Goal: Information Seeking & Learning: Learn about a topic

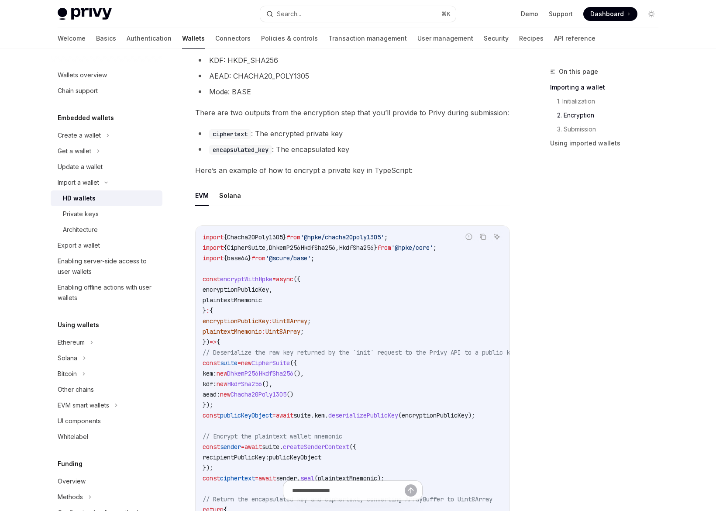
scroll to position [698, 0]
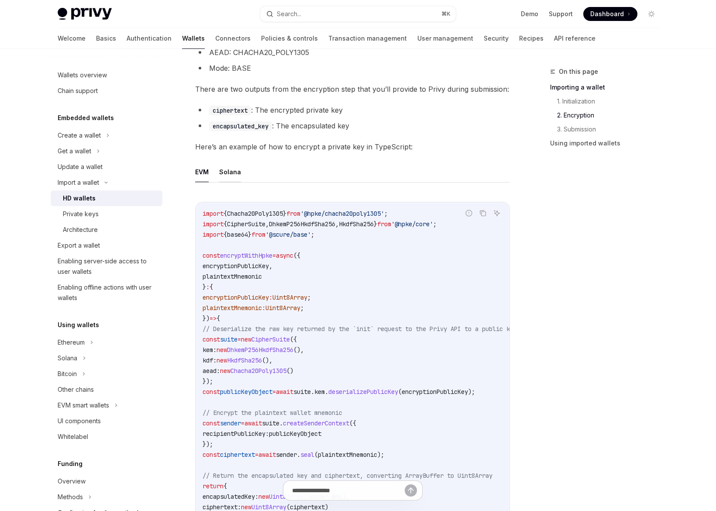
click at [227, 168] on button "Solana" at bounding box center [230, 171] width 22 height 21
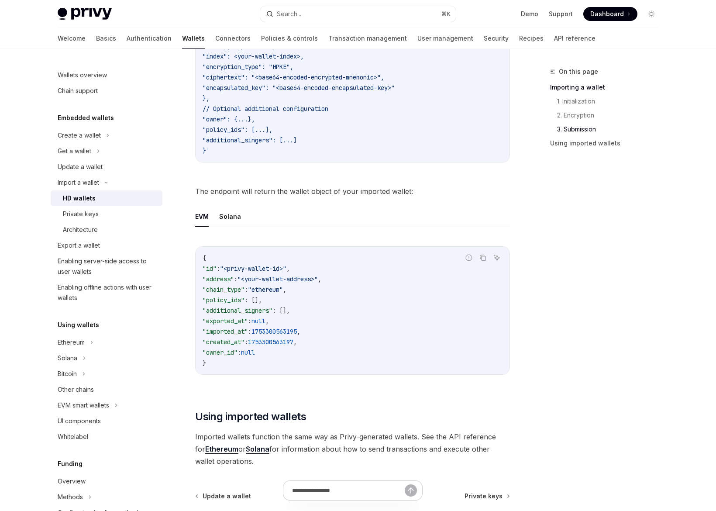
scroll to position [1633, 0]
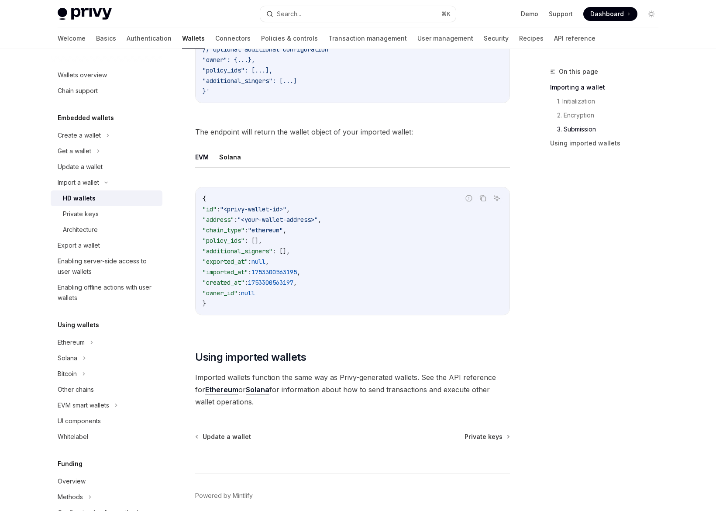
click at [226, 149] on button "Solana" at bounding box center [230, 157] width 22 height 21
type textarea "*"
click at [79, 183] on div "Import a wallet" at bounding box center [78, 182] width 41 height 10
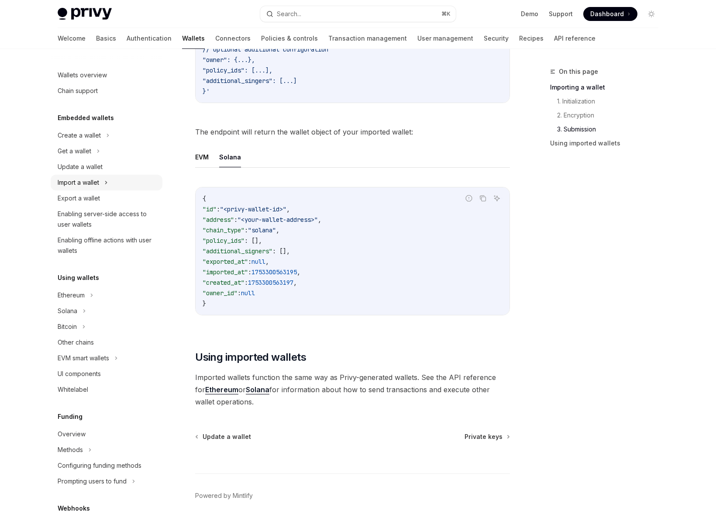
click at [79, 183] on div "Import a wallet" at bounding box center [78, 182] width 41 height 10
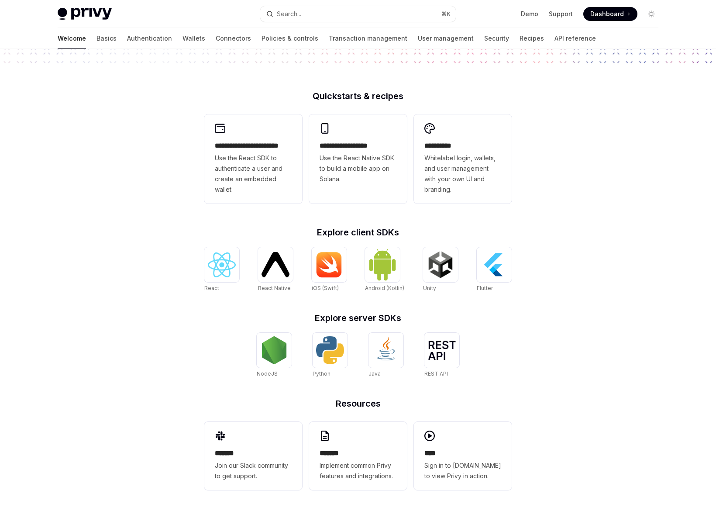
scroll to position [161, 0]
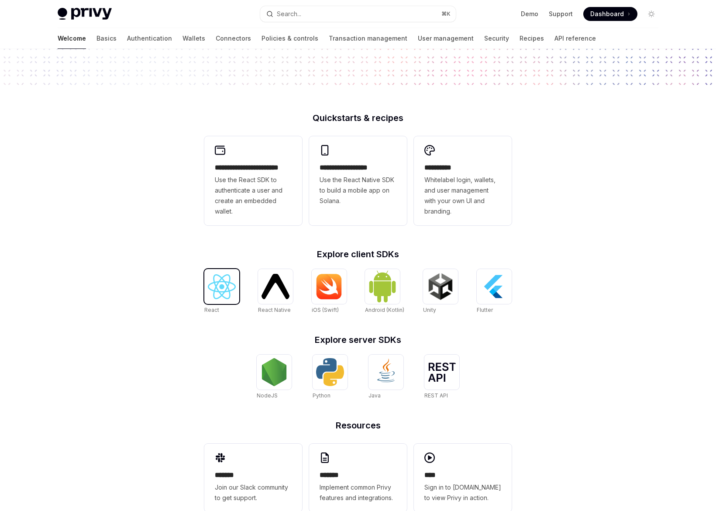
click at [224, 280] on img at bounding box center [222, 286] width 28 height 25
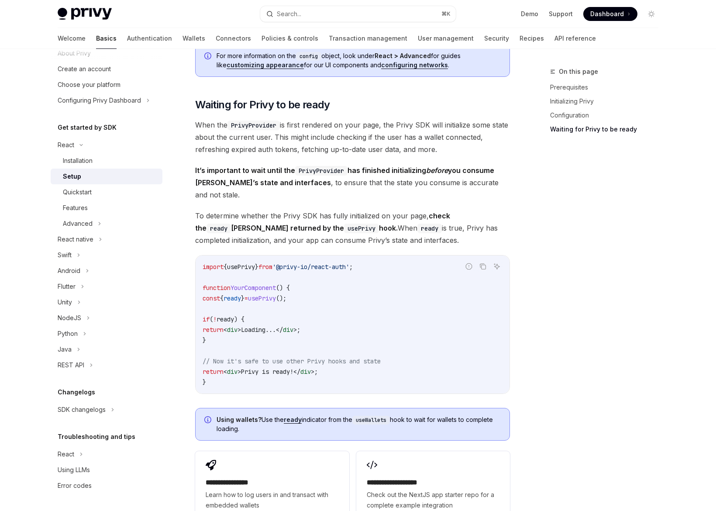
scroll to position [1003, 0]
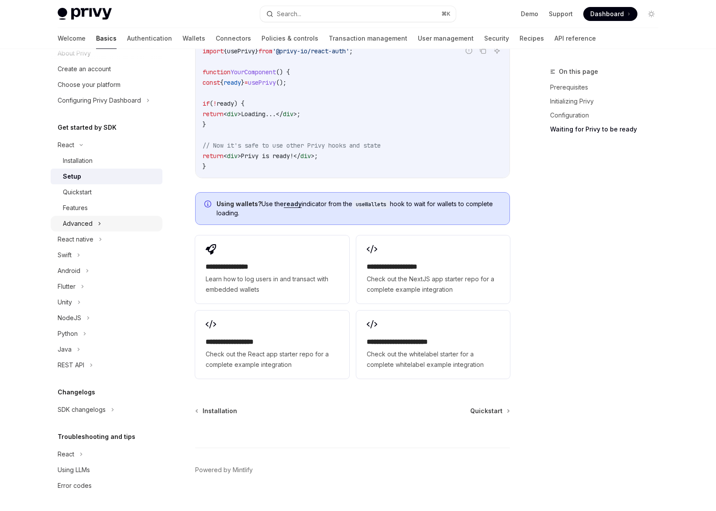
click at [98, 223] on icon at bounding box center [99, 223] width 3 height 10
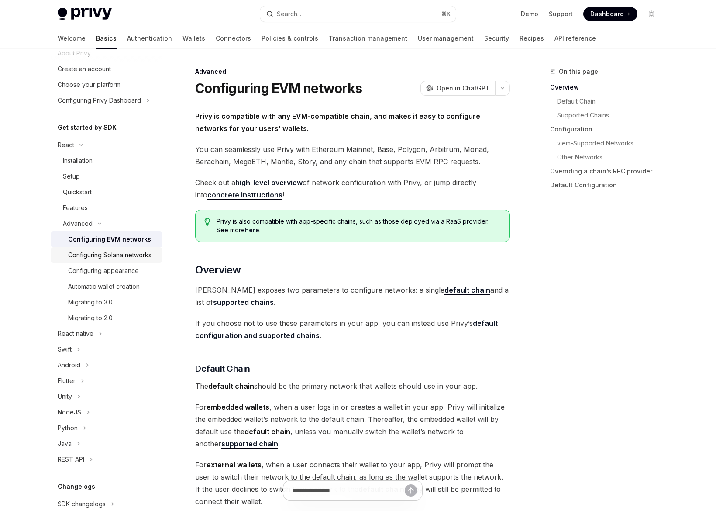
click at [120, 252] on div "Configuring Solana networks" at bounding box center [109, 255] width 83 height 10
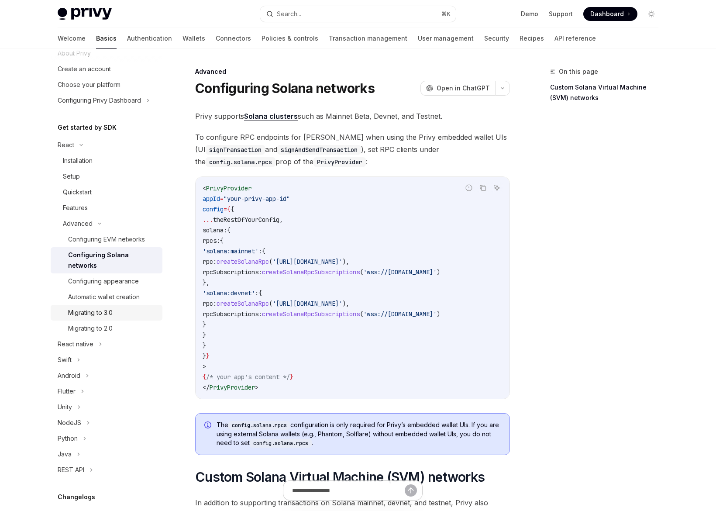
click at [105, 312] on div "Migrating to 3.0" at bounding box center [90, 312] width 45 height 10
type textarea "*"
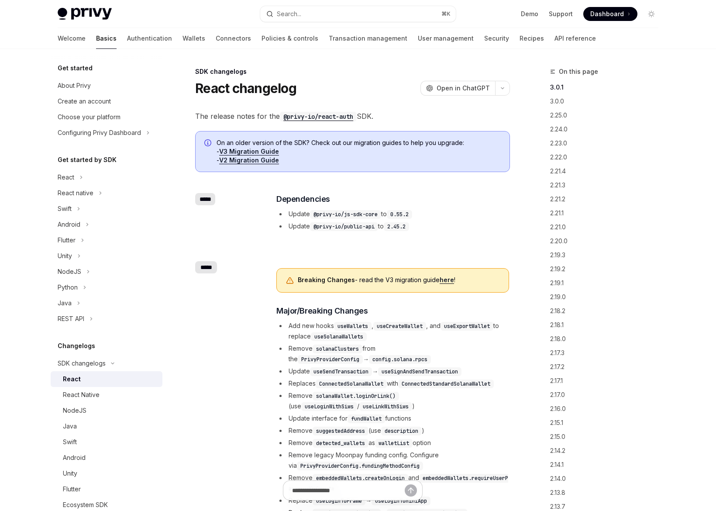
scroll to position [160, 0]
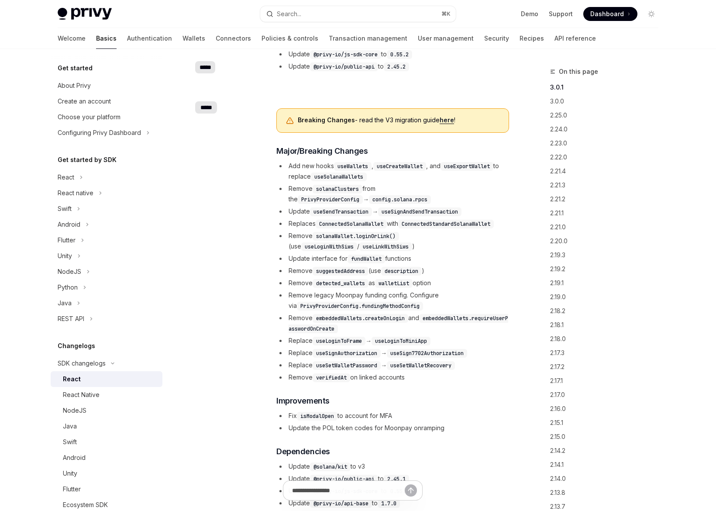
click at [405, 165] on code "useCreateWallet" at bounding box center [399, 166] width 53 height 9
click at [472, 165] on code "useExportWallet" at bounding box center [466, 166] width 53 height 9
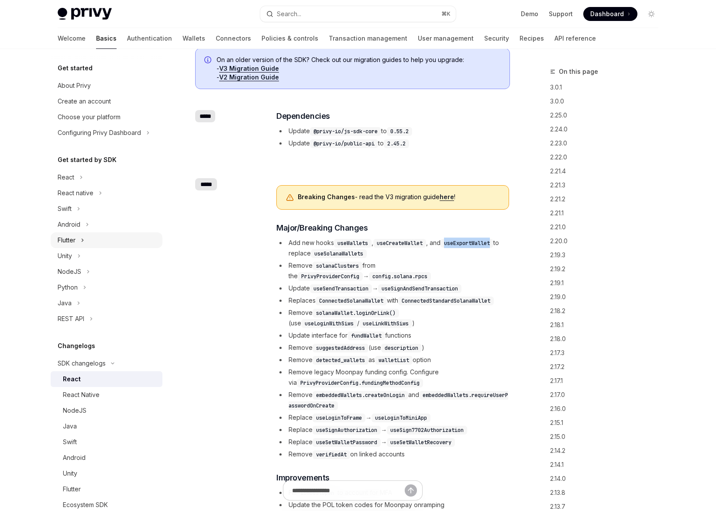
scroll to position [0, 0]
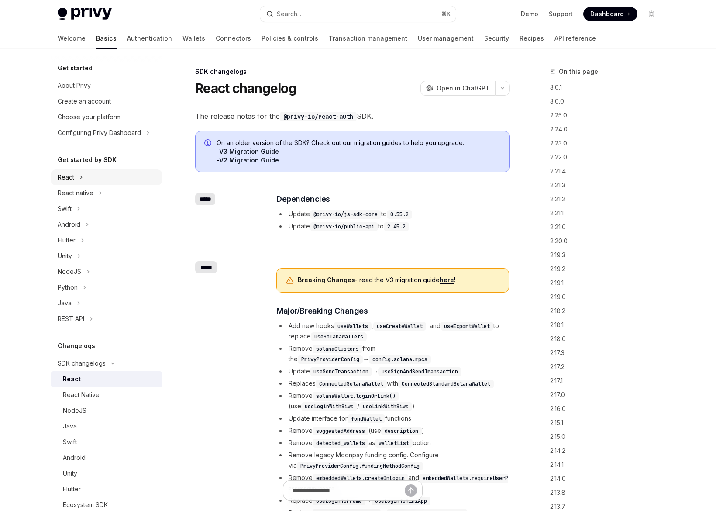
click at [83, 178] on div "React" at bounding box center [107, 177] width 112 height 16
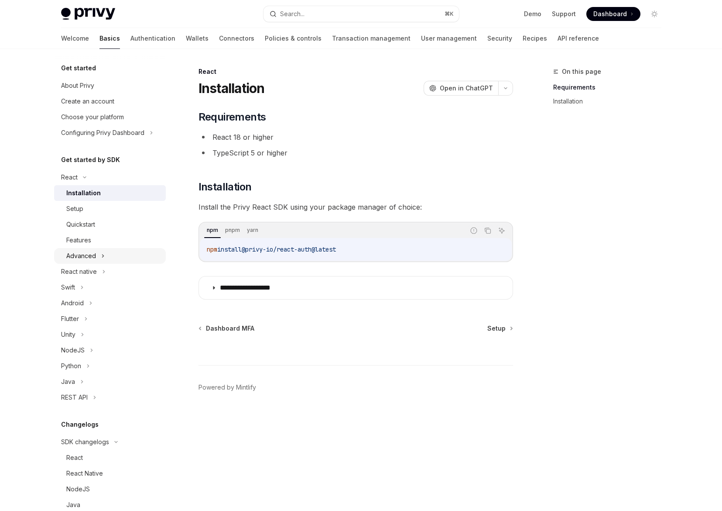
click at [97, 255] on div "Advanced" at bounding box center [110, 256] width 112 height 16
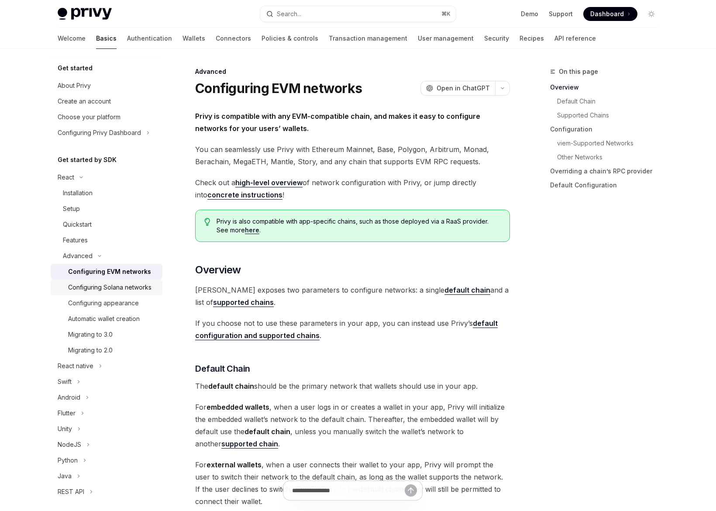
click at [114, 287] on div "Configuring Solana networks" at bounding box center [109, 287] width 83 height 10
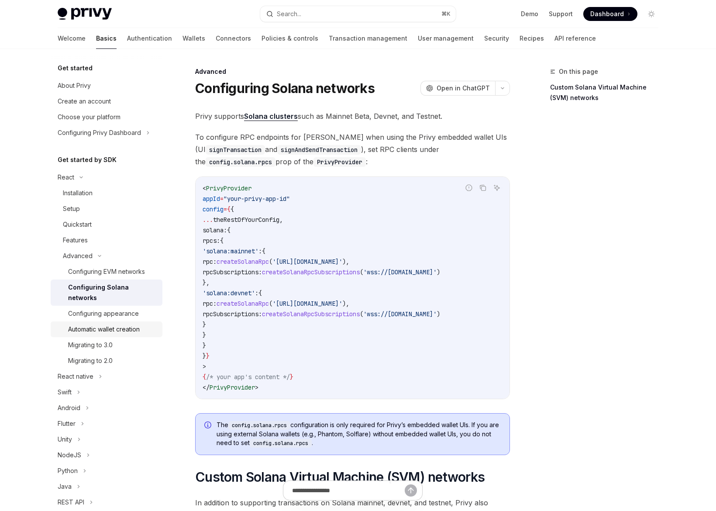
scroll to position [2, 0]
click at [121, 329] on div "Automatic wallet creation" at bounding box center [104, 327] width 72 height 10
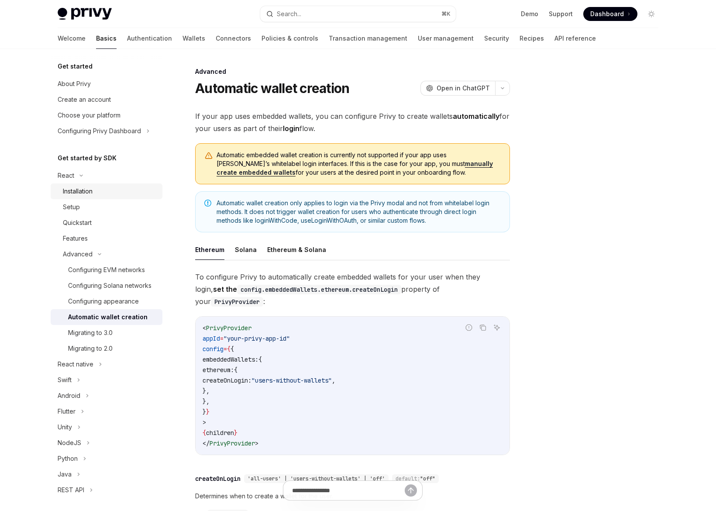
click at [97, 192] on div "Installation" at bounding box center [110, 191] width 94 height 10
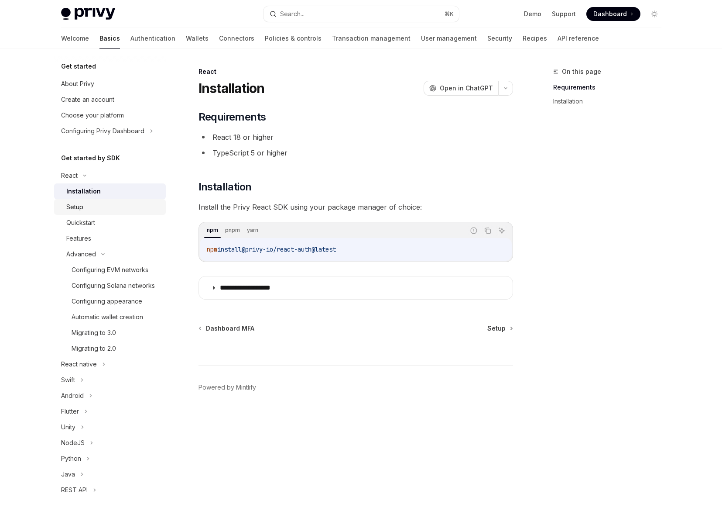
click at [93, 207] on div "Setup" at bounding box center [113, 207] width 94 height 10
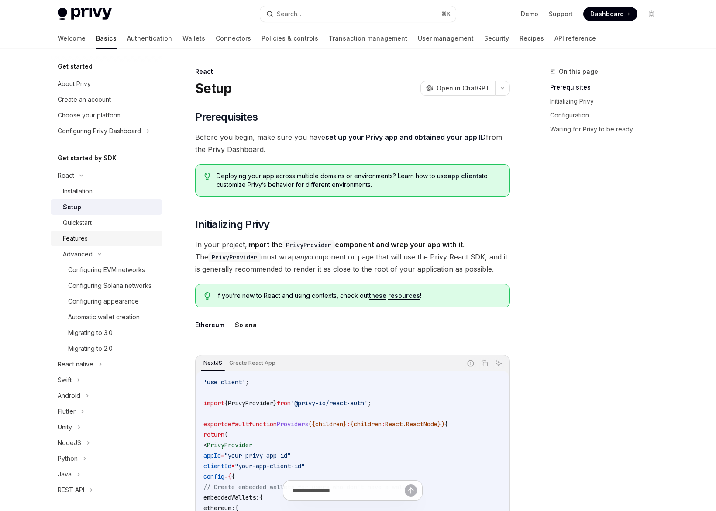
click at [105, 233] on div "Features" at bounding box center [110, 238] width 94 height 10
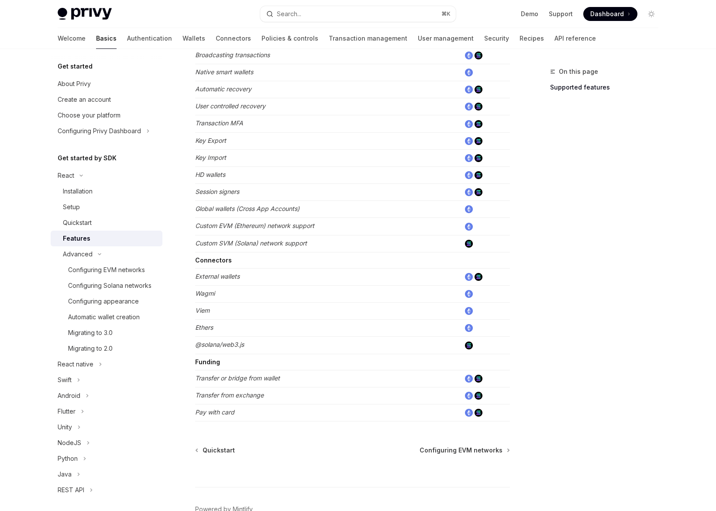
scroll to position [235, 0]
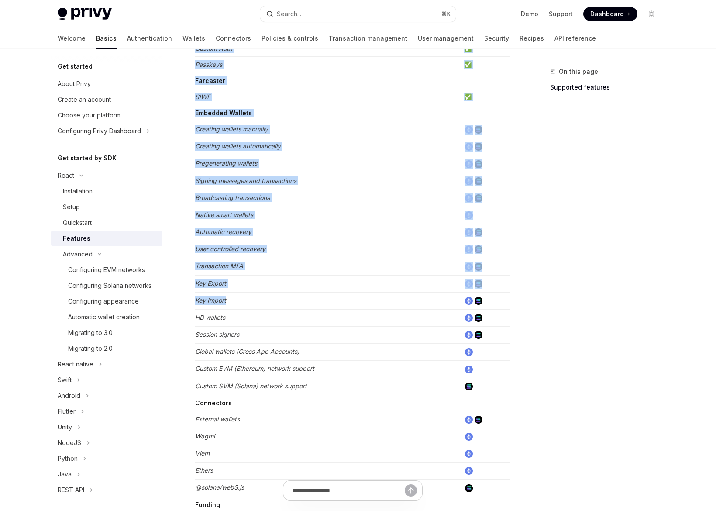
drag, startPoint x: 201, startPoint y: 302, endPoint x: 193, endPoint y: 300, distance: 7.5
click at [193, 300] on div "React Features OpenAI Open in ChatGPT Learn about the features supported by the…" at bounding box center [271, 268] width 482 height 874
click at [208, 301] on em "Key Import" at bounding box center [210, 299] width 31 height 7
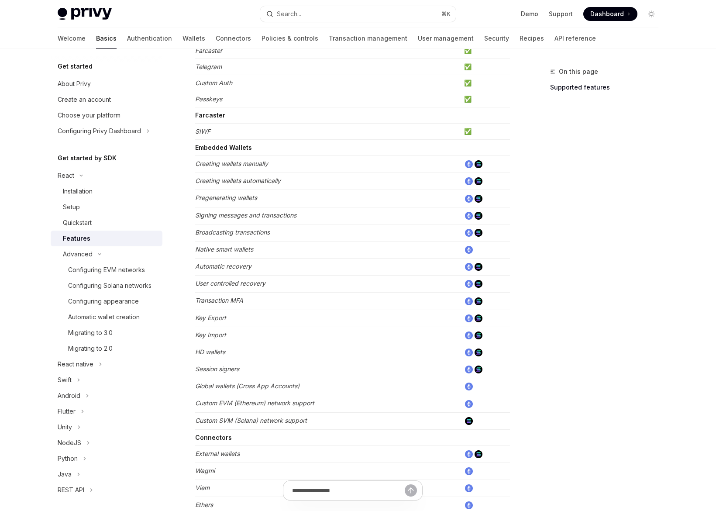
scroll to position [216, 0]
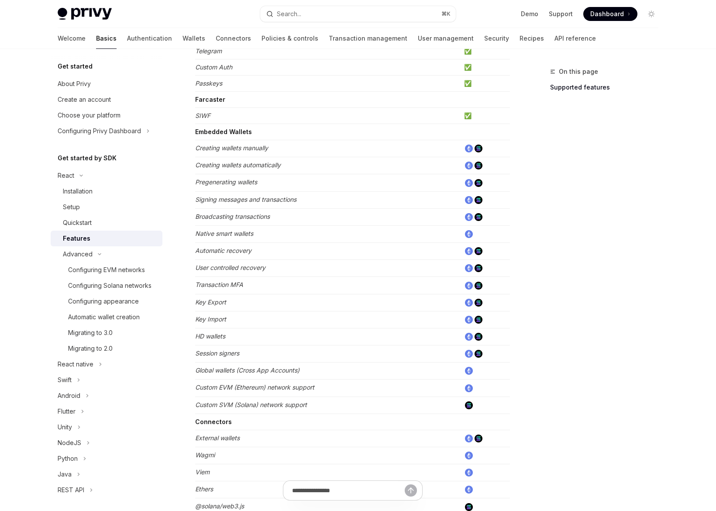
click at [482, 303] on img at bounding box center [478, 302] width 8 height 8
click at [478, 319] on img at bounding box center [478, 319] width 8 height 8
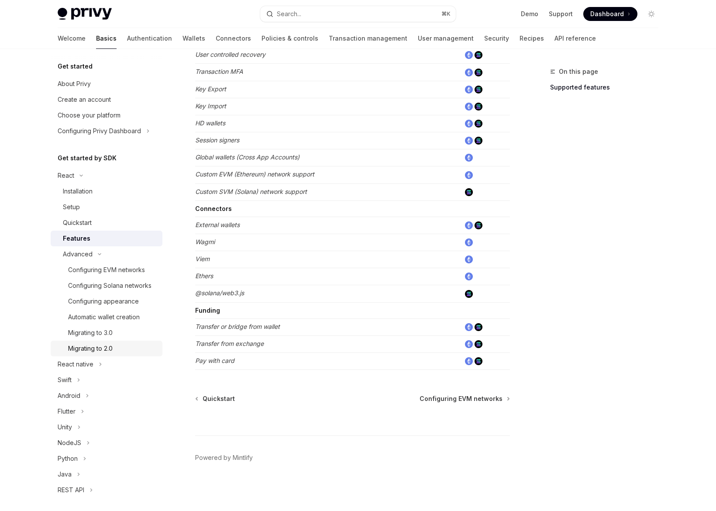
scroll to position [96, 0]
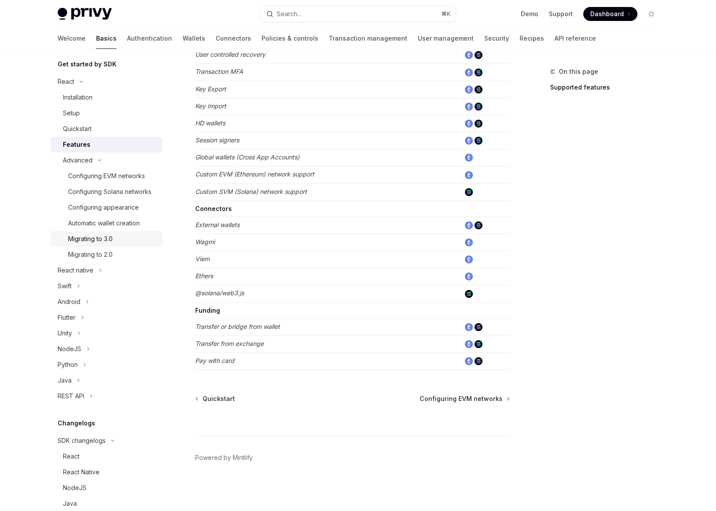
click at [120, 244] on div "Migrating to 3.0" at bounding box center [112, 238] width 89 height 10
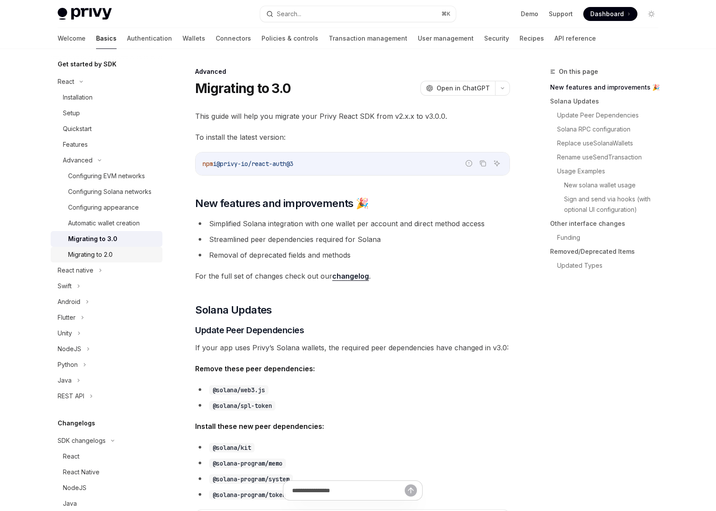
click at [113, 260] on div "Migrating to 2.0" at bounding box center [90, 254] width 45 height 10
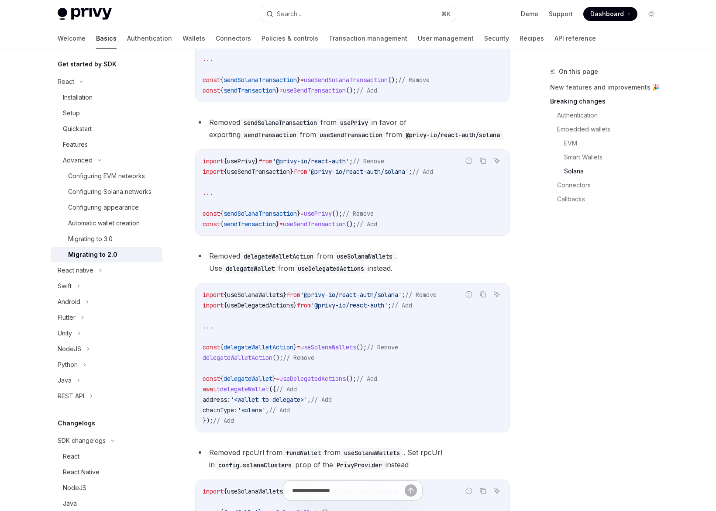
scroll to position [1878, 0]
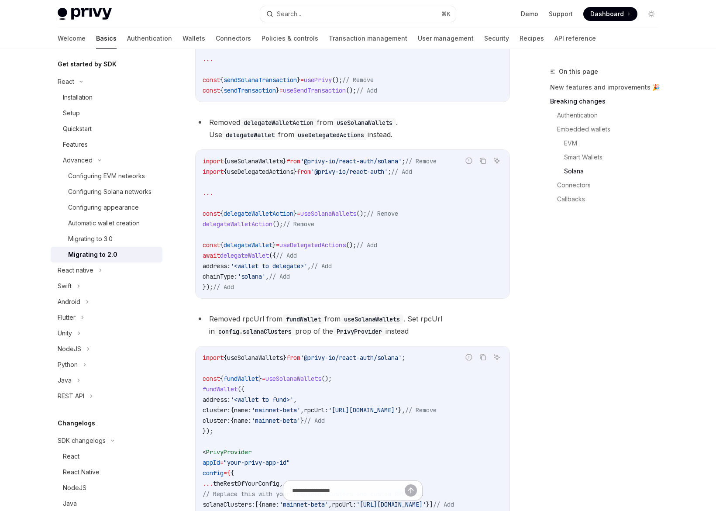
click at [389, 127] on code "useSolanaWallets" at bounding box center [364, 123] width 63 height 10
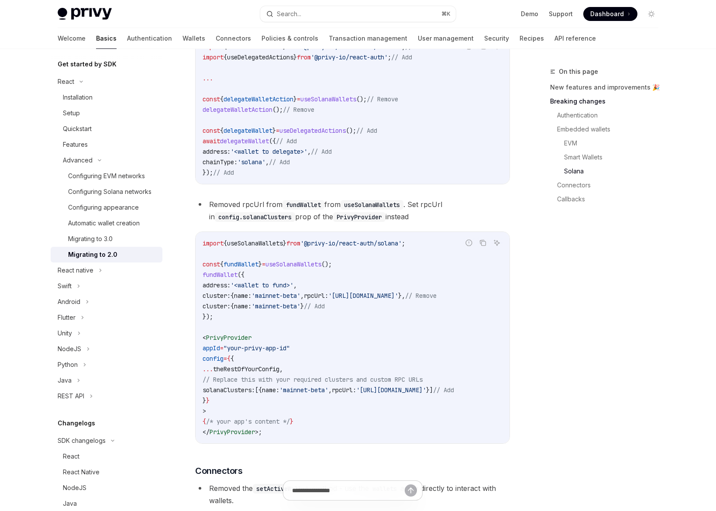
scroll to position [2040, 0]
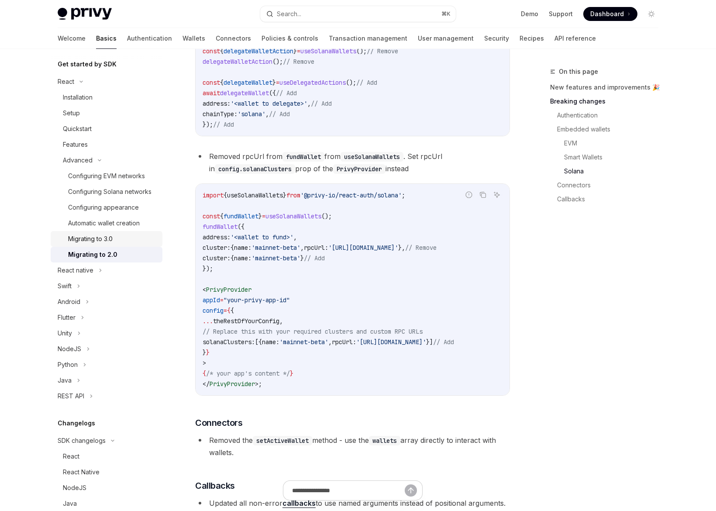
click at [98, 244] on div "Migrating to 3.0" at bounding box center [90, 238] width 45 height 10
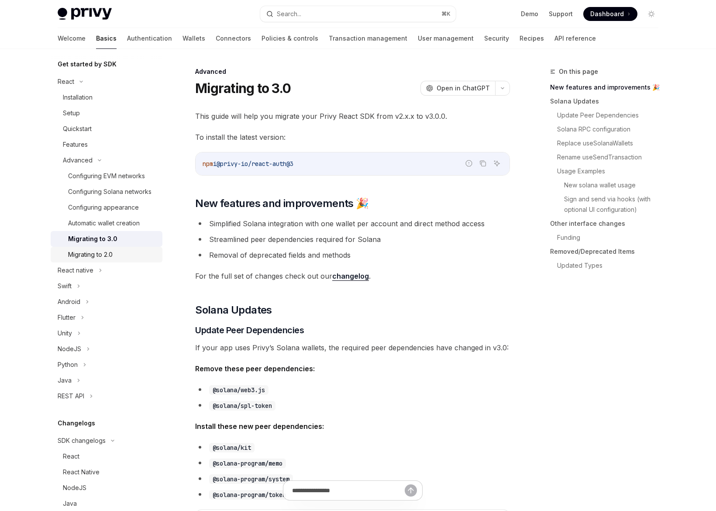
click at [95, 260] on div "Migrating to 2.0" at bounding box center [90, 254] width 45 height 10
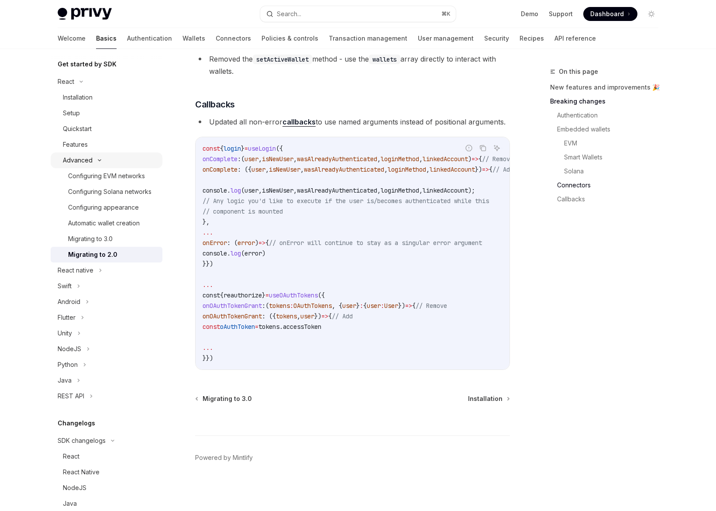
scroll to position [94, 0]
click at [84, 102] on div "Installation" at bounding box center [78, 99] width 30 height 10
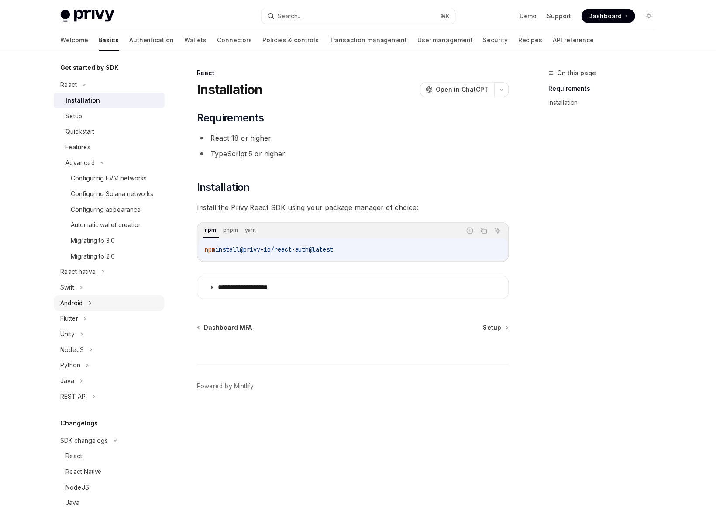
scroll to position [326, 0]
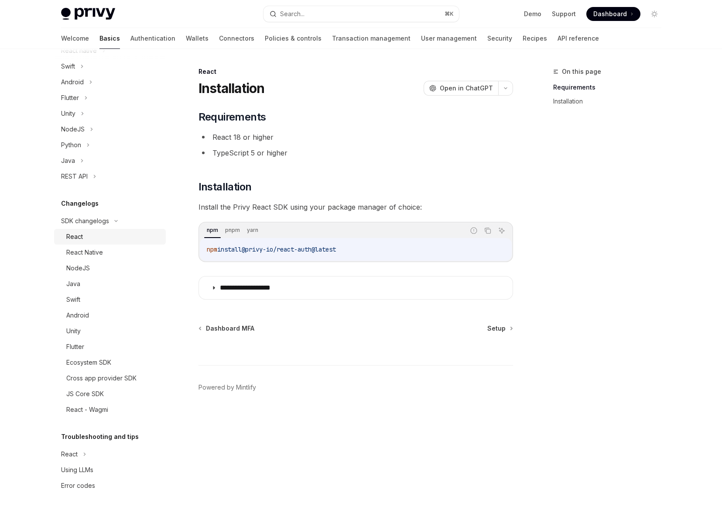
click at [94, 232] on div "React" at bounding box center [113, 236] width 94 height 10
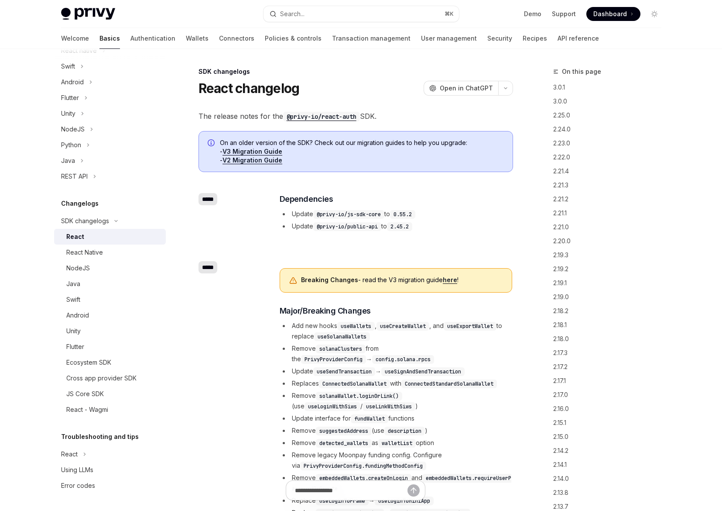
type textarea "*"
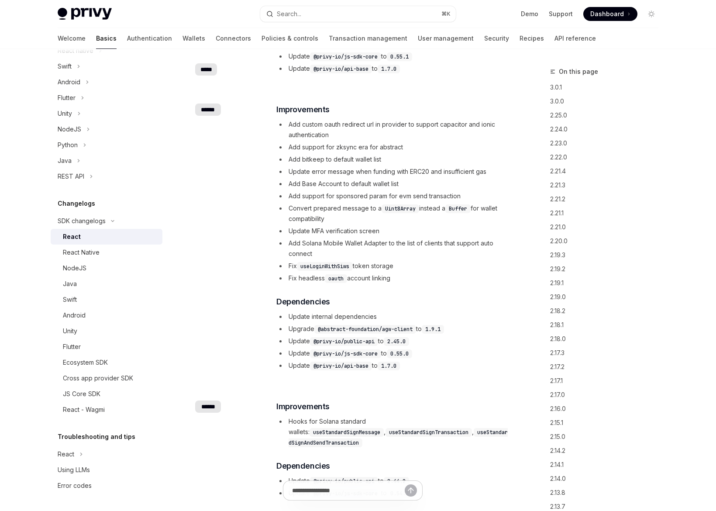
scroll to position [644, 0]
